Goal: Contribute content

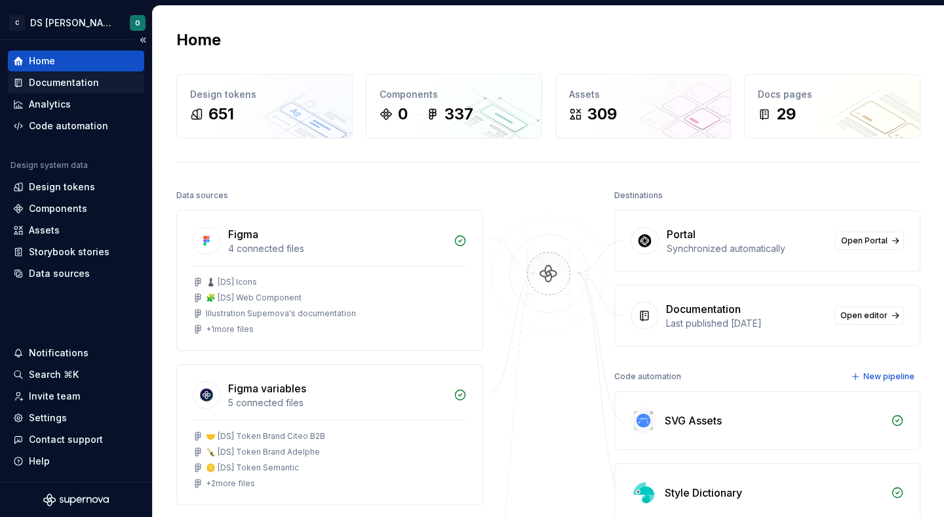
click at [62, 85] on div "Documentation" at bounding box center [64, 82] width 70 height 13
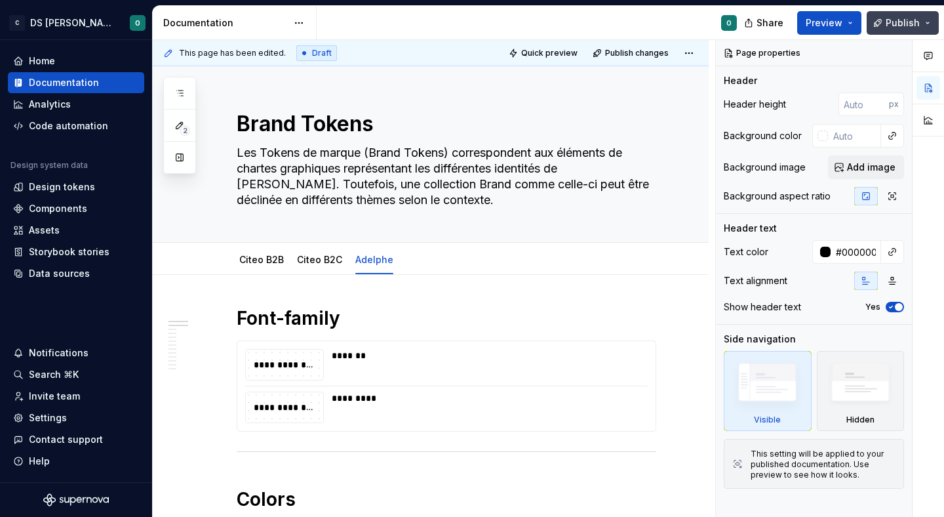
click at [926, 20] on button "Publish" at bounding box center [903, 23] width 72 height 24
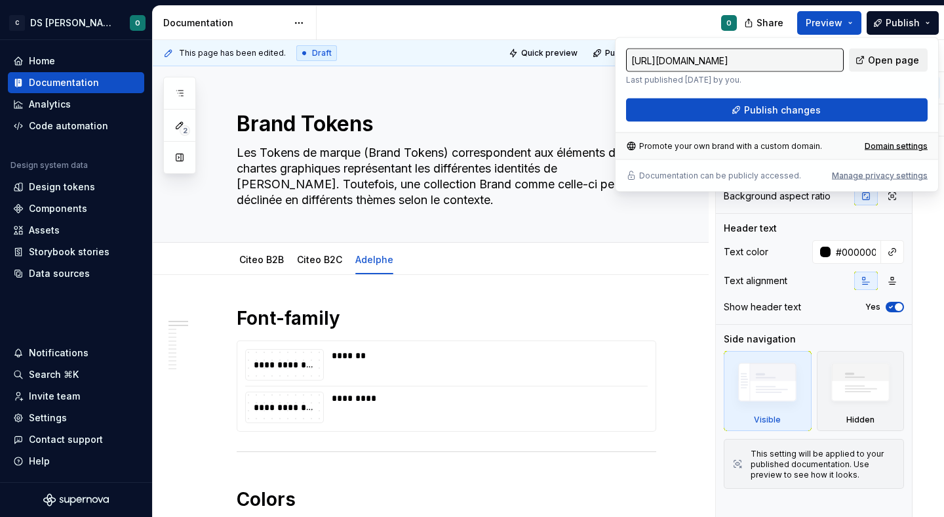
click at [879, 62] on span "Open page" at bounding box center [893, 60] width 51 height 13
click at [914, 60] on span "Open page" at bounding box center [893, 60] width 51 height 13
click at [506, 222] on div "Brand Tokens Les Tokens de marque (Brand Tokens) correspondent aux éléments de …" at bounding box center [447, 154] width 420 height 176
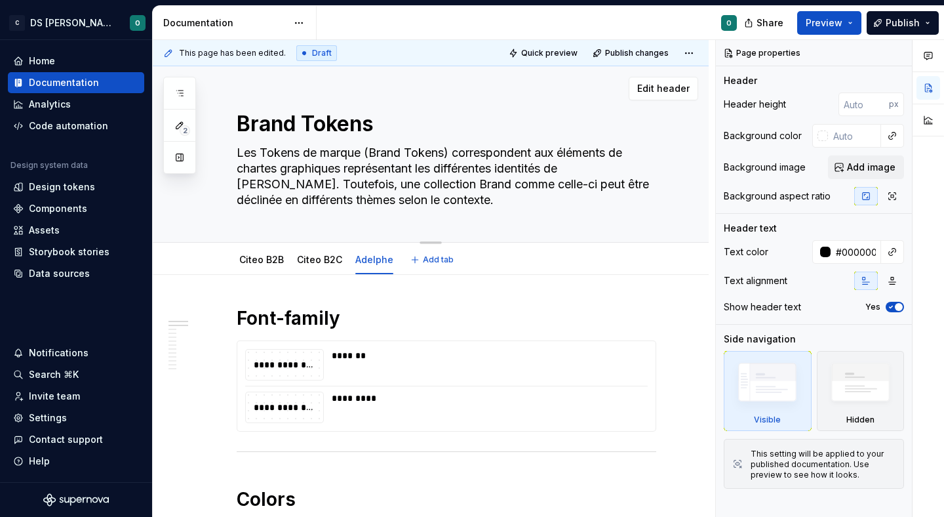
type textarea "*"
